Goal: Transaction & Acquisition: Download file/media

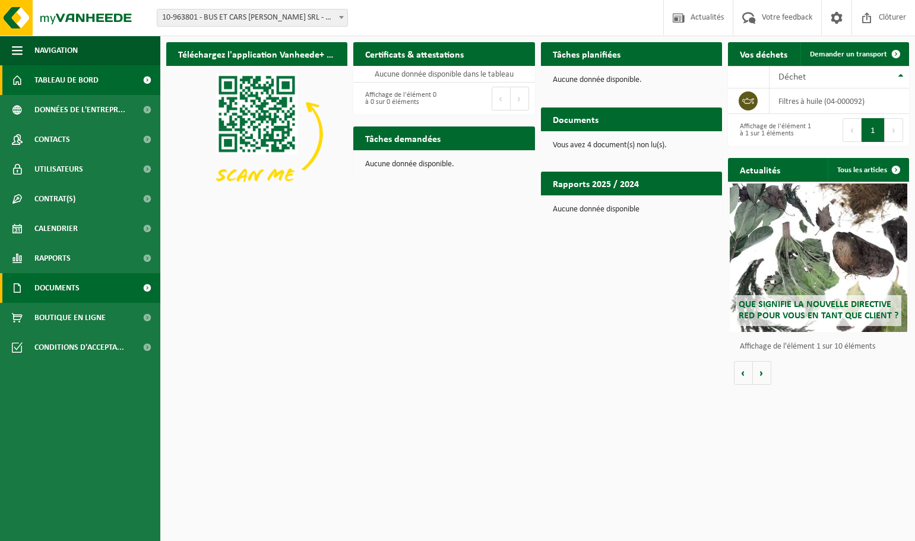
click at [73, 290] on span "Documents" at bounding box center [56, 288] width 45 height 30
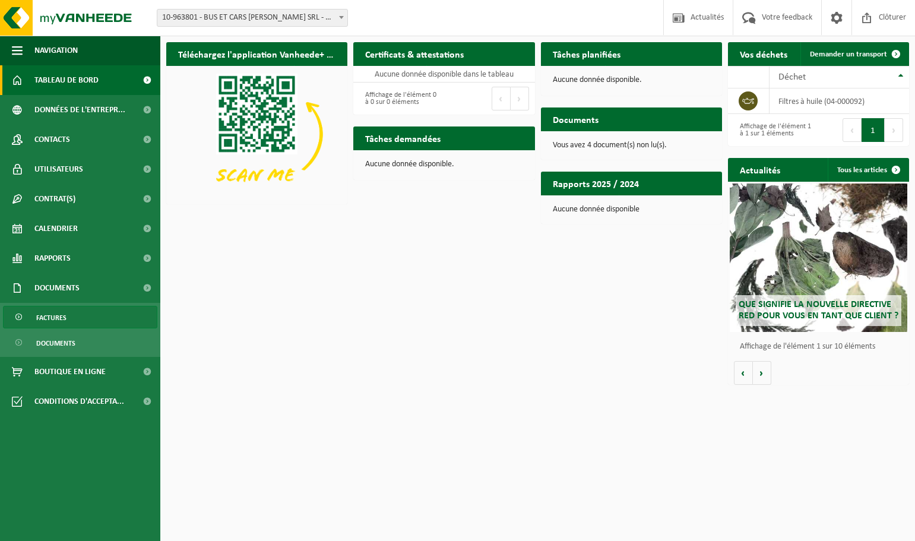
click at [55, 317] on span "Factures" at bounding box center [51, 317] width 30 height 23
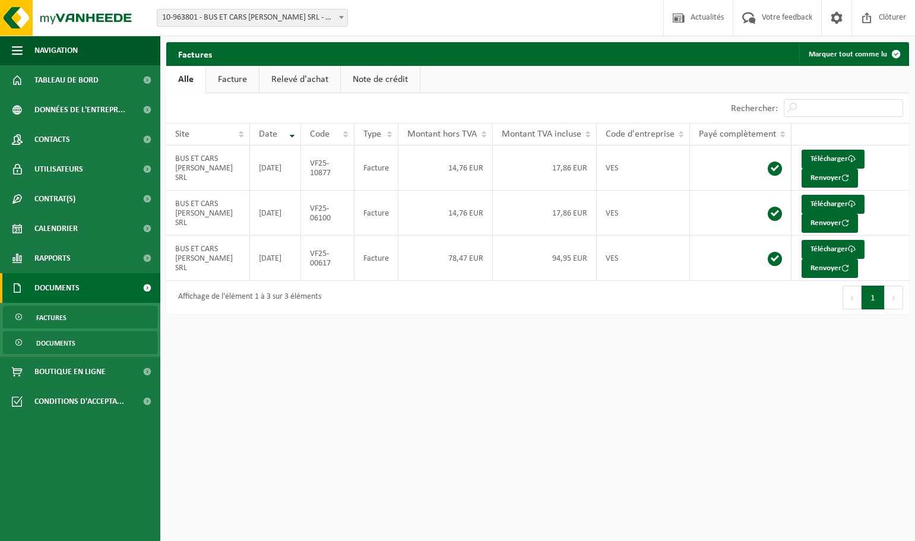
click at [71, 344] on span "Documents" at bounding box center [55, 343] width 39 height 23
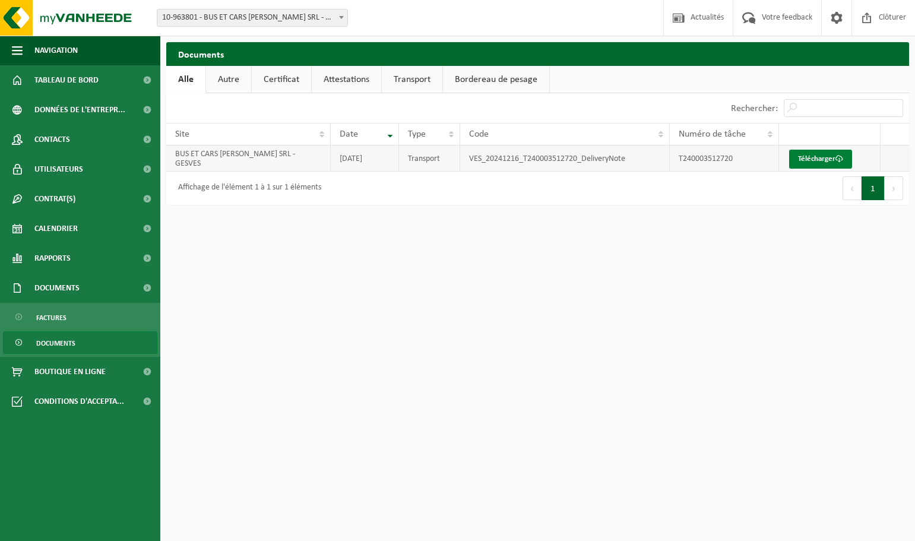
click at [803, 160] on link "Télécharger" at bounding box center [820, 159] width 63 height 19
click at [59, 228] on span "Calendrier" at bounding box center [55, 229] width 43 height 30
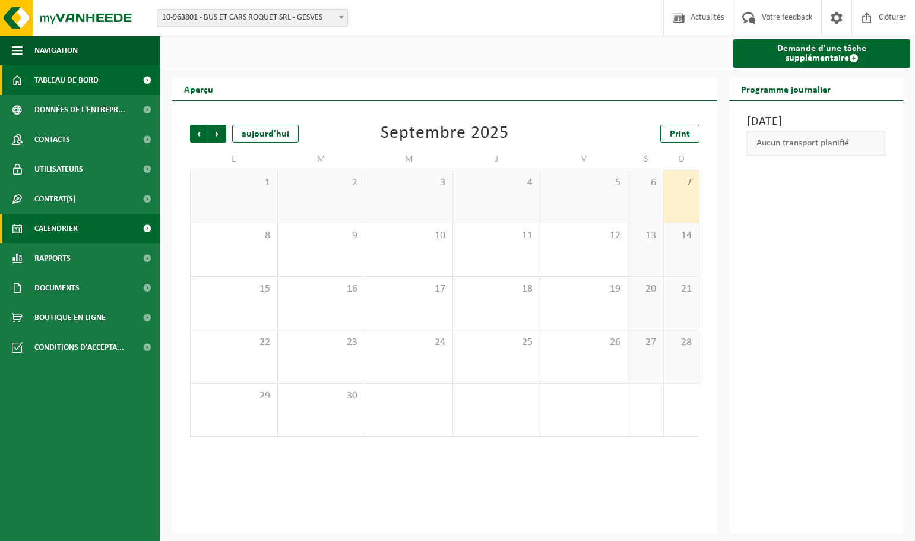
click at [71, 80] on span "Tableau de bord" at bounding box center [66, 80] width 64 height 30
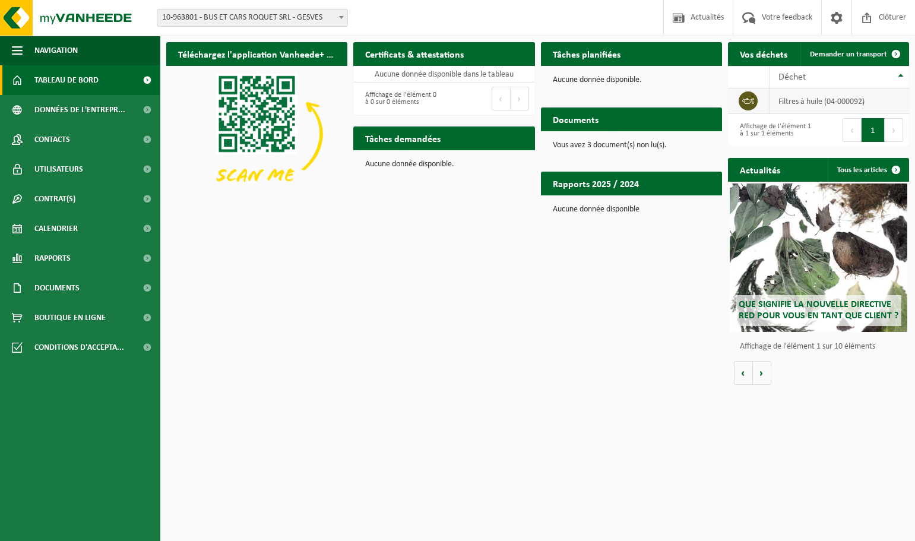
click at [751, 101] on icon at bounding box center [748, 101] width 12 height 12
click at [802, 77] on span "Déchet" at bounding box center [791, 76] width 27 height 9
click at [901, 78] on th "Déchet" at bounding box center [838, 77] width 139 height 23
click at [341, 18] on b at bounding box center [341, 17] width 5 height 3
click at [341, 21] on span at bounding box center [341, 16] width 12 height 15
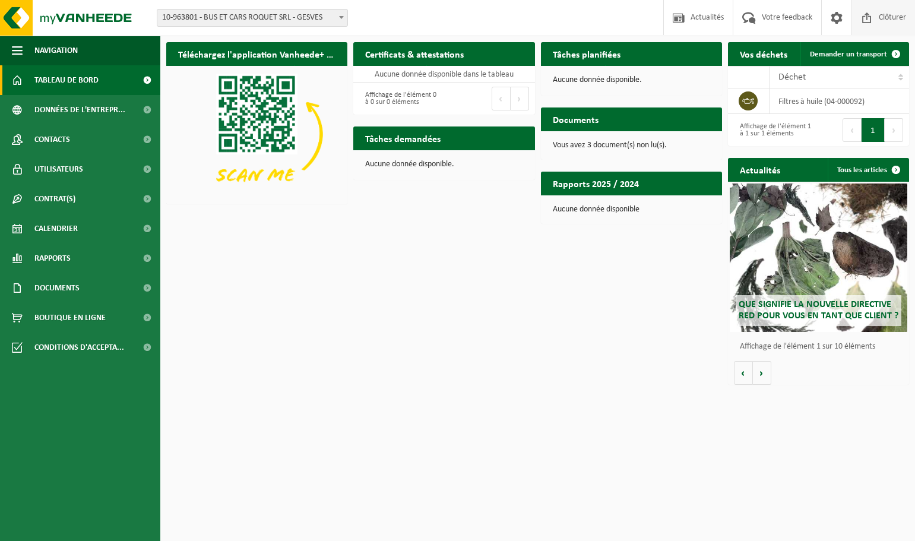
click at [894, 21] on span "Clôturer" at bounding box center [891, 17] width 33 height 35
